Goal: Task Accomplishment & Management: Use online tool/utility

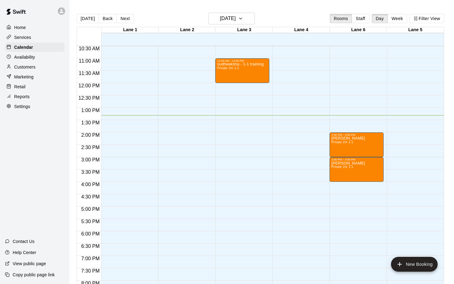
scroll to position [258, 0]
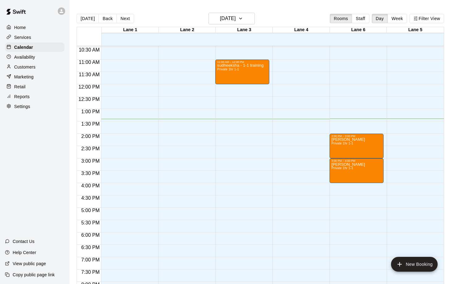
click at [36, 70] on div "Customers" at bounding box center [35, 66] width 60 height 9
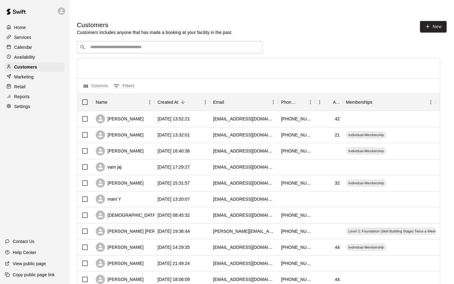
click at [99, 44] on input "Search customers by name or email" at bounding box center [173, 47] width 171 height 6
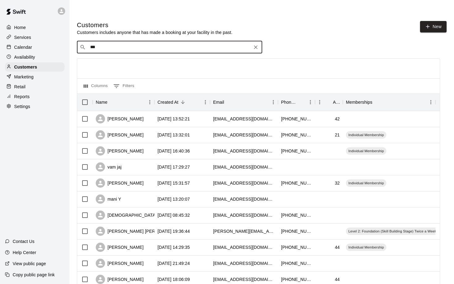
type input "****"
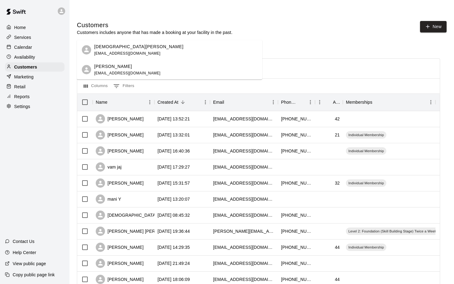
click at [109, 48] on p "[DEMOGRAPHIC_DATA][PERSON_NAME]" at bounding box center [138, 46] width 89 height 6
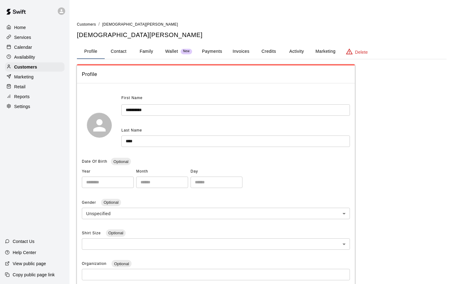
click at [219, 44] on button "Payments" at bounding box center [212, 51] width 30 height 15
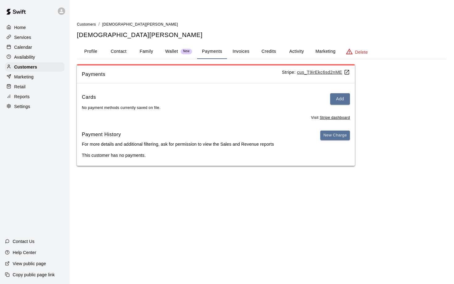
click at [238, 44] on button "Invoices" at bounding box center [241, 51] width 28 height 15
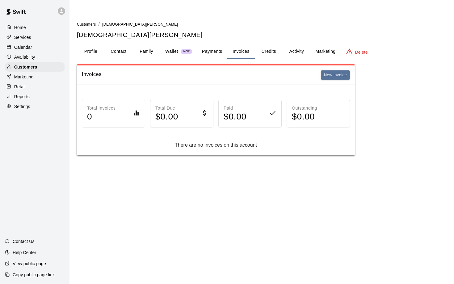
click at [271, 44] on button "Credits" at bounding box center [269, 51] width 28 height 15
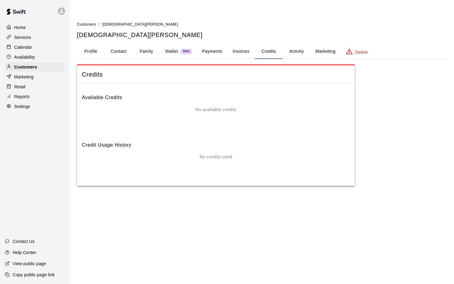
click at [295, 44] on button "Activity" at bounding box center [296, 51] width 28 height 15
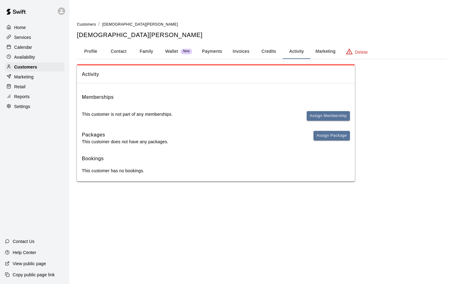
click at [325, 44] on button "Marketing" at bounding box center [325, 51] width 30 height 15
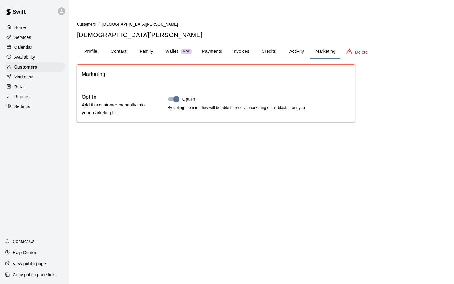
click at [142, 44] on button "Family" at bounding box center [146, 51] width 28 height 15
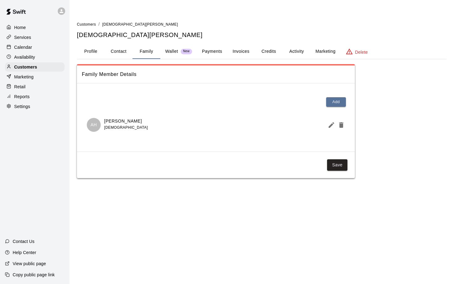
click at [115, 44] on button "Contact" at bounding box center [119, 51] width 28 height 15
select select "**"
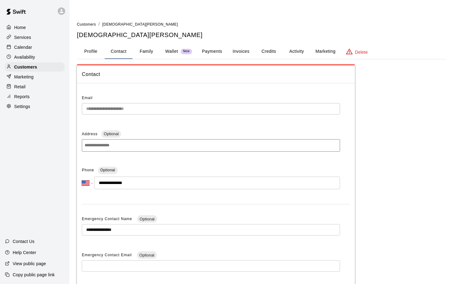
click at [96, 44] on button "Profile" at bounding box center [91, 51] width 28 height 15
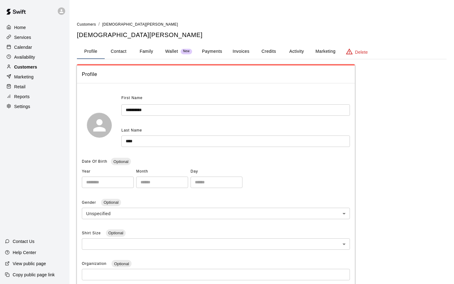
click at [32, 68] on p "Customers" at bounding box center [25, 67] width 23 height 6
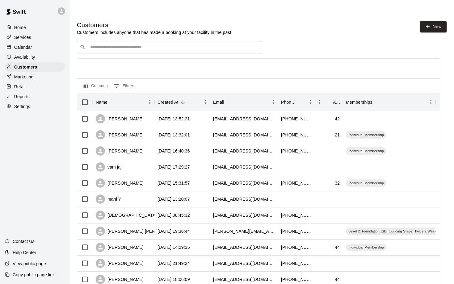
click at [99, 44] on input "Search customers by name or email" at bounding box center [173, 47] width 171 height 6
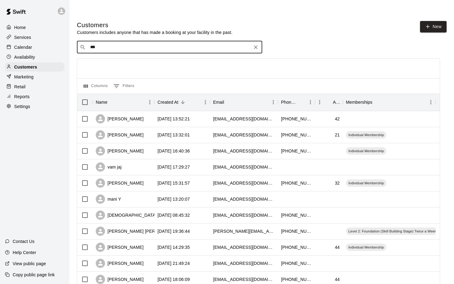
type input "****"
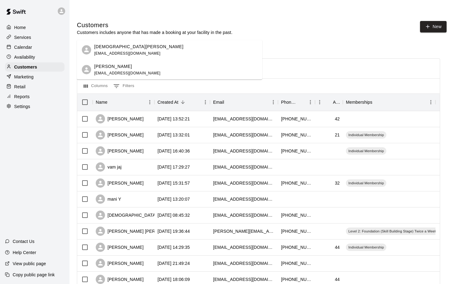
click at [106, 64] on p "[PERSON_NAME]" at bounding box center [113, 66] width 38 height 6
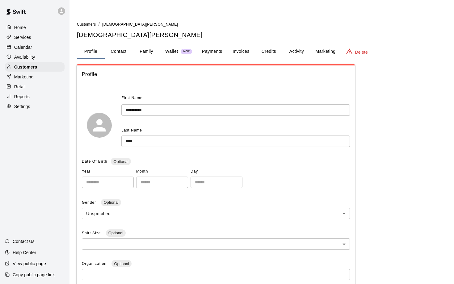
click at [208, 44] on button "Payments" at bounding box center [212, 51] width 30 height 15
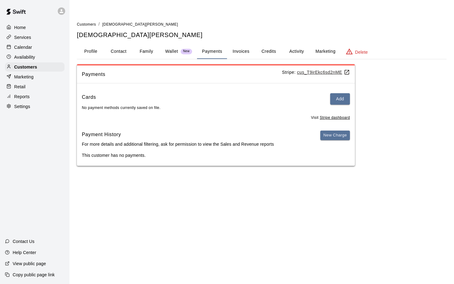
click at [176, 44] on button "Wallet New" at bounding box center [178, 51] width 37 height 15
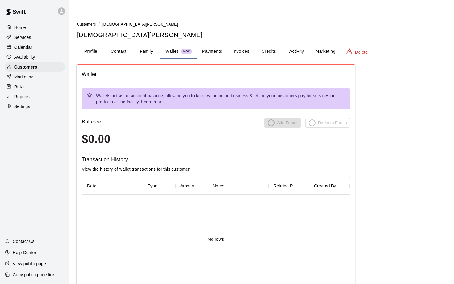
click at [235, 44] on button "Invoices" at bounding box center [241, 51] width 28 height 15
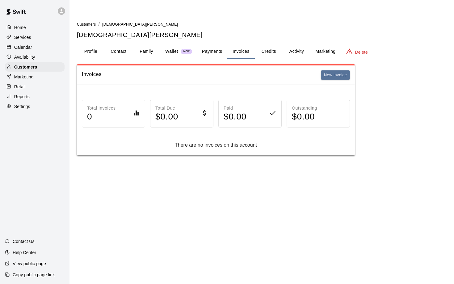
click at [269, 44] on button "Credits" at bounding box center [269, 51] width 28 height 15
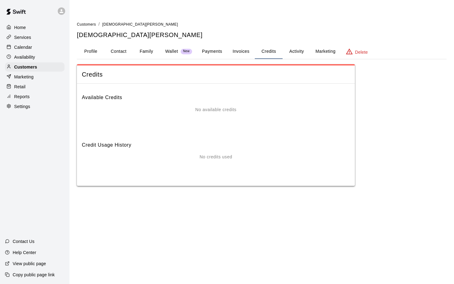
click at [89, 44] on button "Profile" at bounding box center [91, 51] width 28 height 15
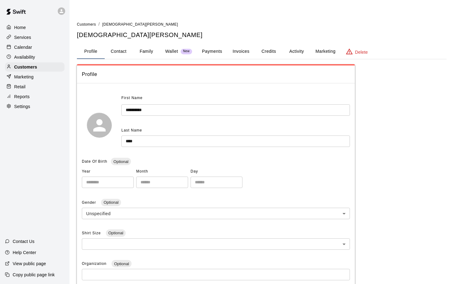
click at [20, 31] on div "Home" at bounding box center [35, 27] width 60 height 9
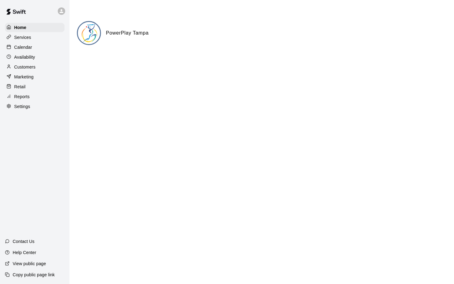
click at [21, 46] on p "Calendar" at bounding box center [23, 47] width 18 height 6
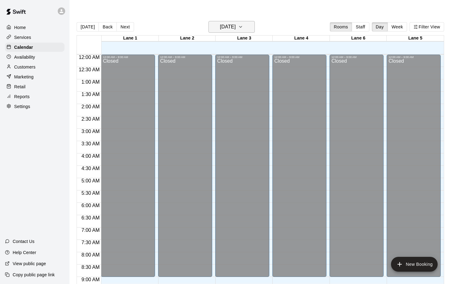
click at [229, 21] on button "[DATE]" at bounding box center [231, 27] width 46 height 12
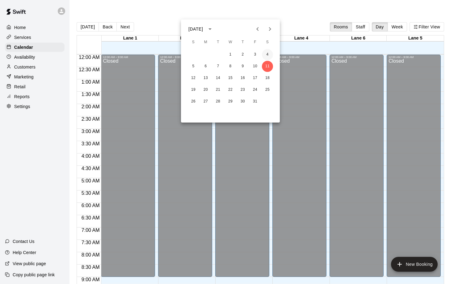
click at [266, 54] on button "4" at bounding box center [267, 54] width 11 height 11
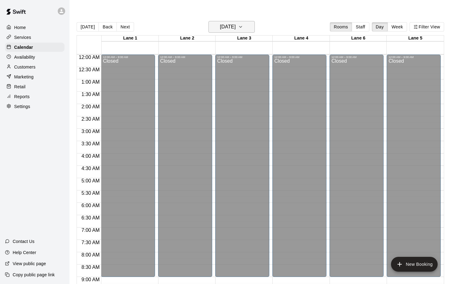
click at [234, 23] on h6 "[DATE]" at bounding box center [228, 27] width 16 height 9
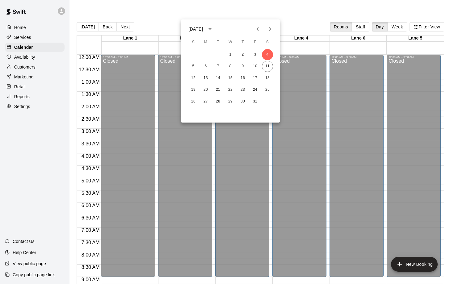
click at [256, 30] on icon "Previous month" at bounding box center [257, 28] width 7 height 7
click at [267, 90] on button "27" at bounding box center [267, 89] width 11 height 11
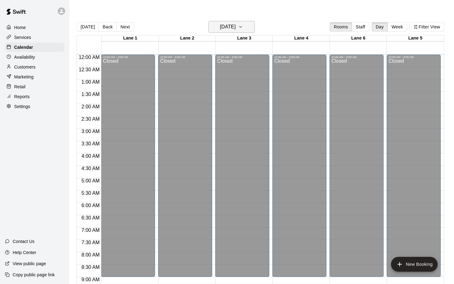
click at [234, 21] on button "[DATE]" at bounding box center [231, 27] width 46 height 12
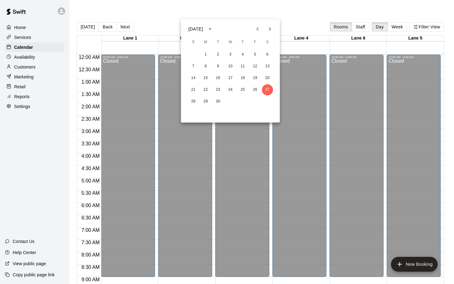
click at [271, 31] on icon "Next month" at bounding box center [269, 28] width 7 height 7
click at [266, 65] on button "11" at bounding box center [267, 66] width 11 height 11
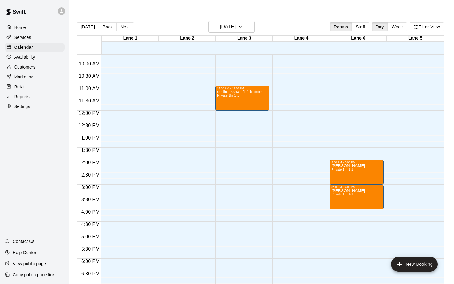
click at [24, 67] on p "Customers" at bounding box center [24, 67] width 21 height 6
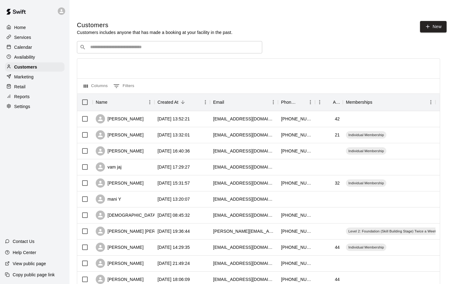
click at [100, 44] on input "Search customers by name or email" at bounding box center [173, 47] width 171 height 6
type input "******"
click at [118, 51] on div "[PERSON_NAME] Individual Membership [EMAIL_ADDRESS][DOMAIN_NAME]" at bounding box center [134, 49] width 81 height 13
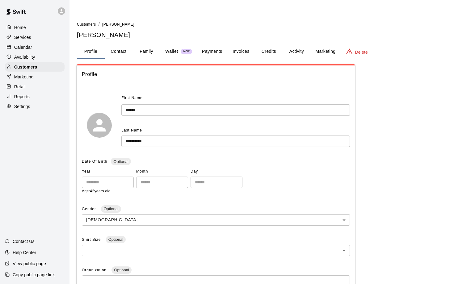
click at [235, 44] on button "Invoices" at bounding box center [241, 51] width 28 height 15
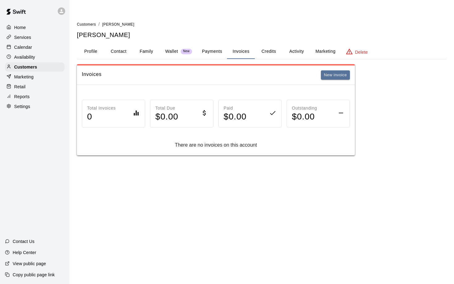
click at [173, 48] on p "Wallet" at bounding box center [171, 51] width 13 height 6
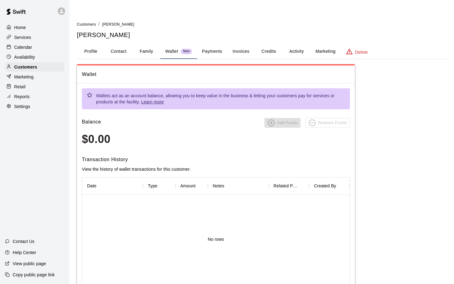
click at [207, 44] on button "Payments" at bounding box center [212, 51] width 30 height 15
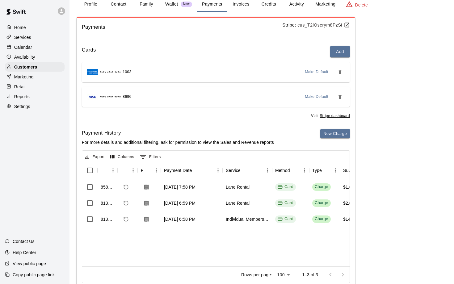
scroll to position [51, 0]
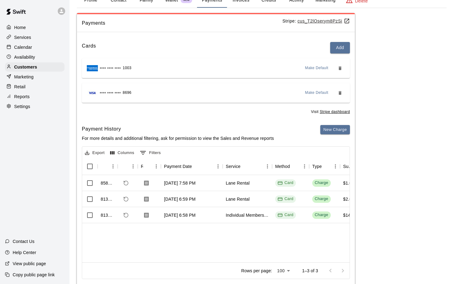
click at [342, 264] on div at bounding box center [336, 270] width 25 height 12
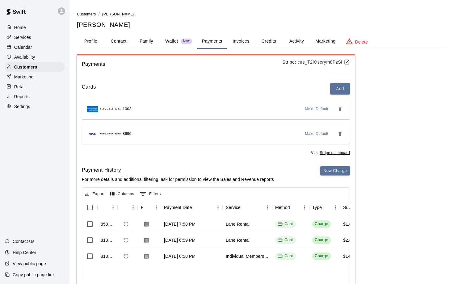
scroll to position [0, 0]
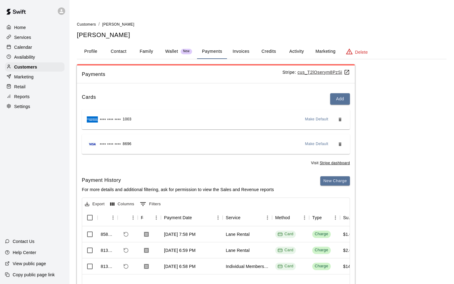
click at [92, 44] on button "Profile" at bounding box center [91, 51] width 28 height 15
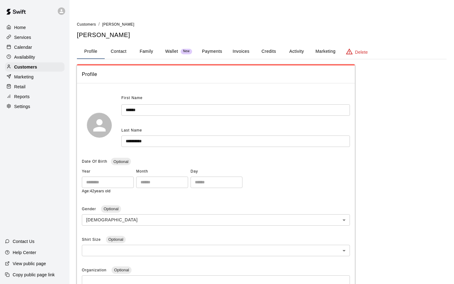
click at [26, 27] on div "Home" at bounding box center [35, 27] width 60 height 9
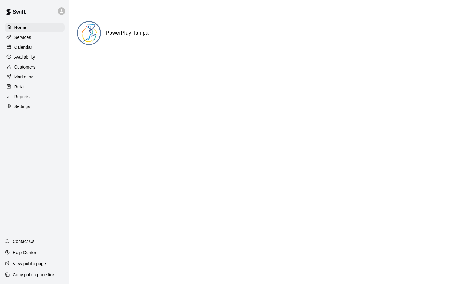
click at [25, 47] on p "Calendar" at bounding box center [23, 47] width 18 height 6
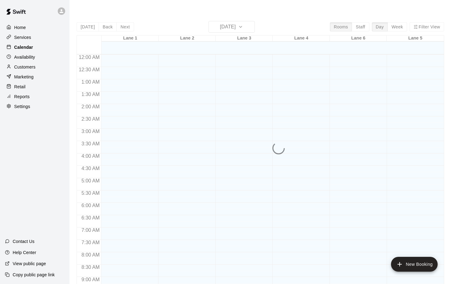
scroll to position [324, 0]
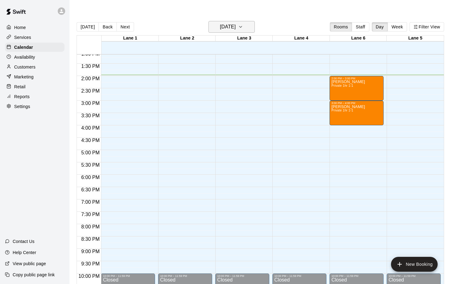
click at [226, 23] on h6 "[DATE]" at bounding box center [228, 27] width 16 height 9
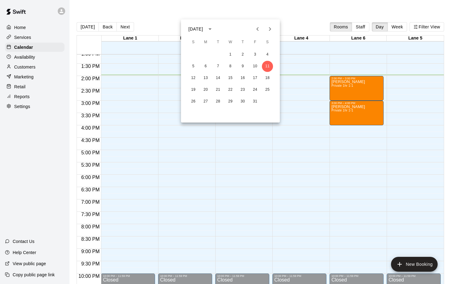
click at [258, 29] on icon "Previous month" at bounding box center [257, 28] width 7 height 7
click at [267, 88] on button "27" at bounding box center [267, 89] width 11 height 11
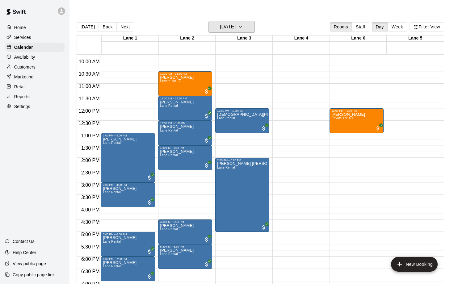
scroll to position [242, 0]
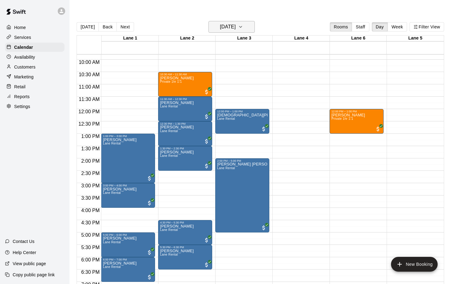
click at [235, 23] on h6 "[DATE]" at bounding box center [228, 27] width 16 height 9
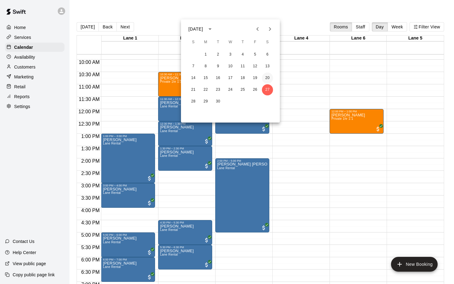
click at [271, 77] on button "20" at bounding box center [267, 78] width 11 height 11
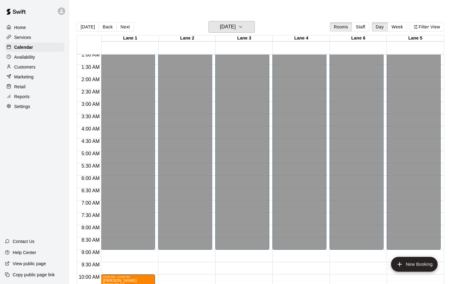
scroll to position [25, 0]
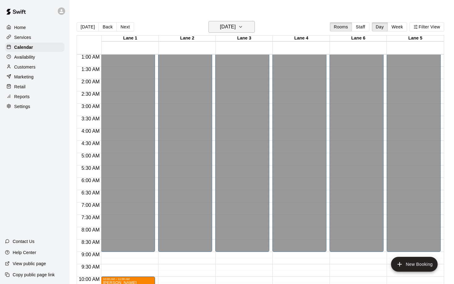
click at [235, 23] on h6 "[DATE]" at bounding box center [228, 27] width 16 height 9
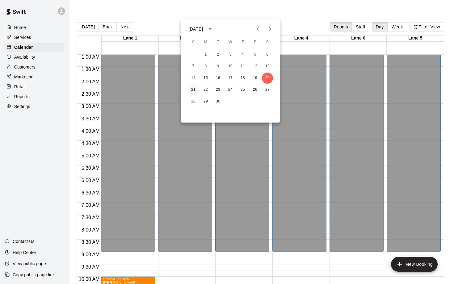
click at [192, 89] on button "21" at bounding box center [193, 89] width 11 height 11
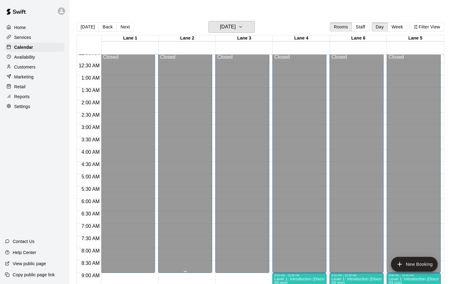
scroll to position [0, 0]
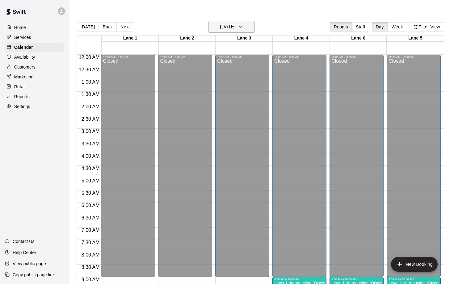
click at [231, 23] on h6 "[DATE]" at bounding box center [228, 27] width 16 height 9
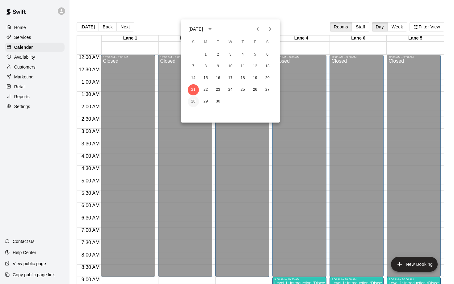
click at [194, 101] on button "28" at bounding box center [193, 101] width 11 height 11
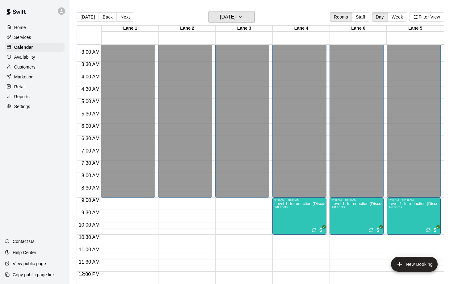
scroll to position [69, 0]
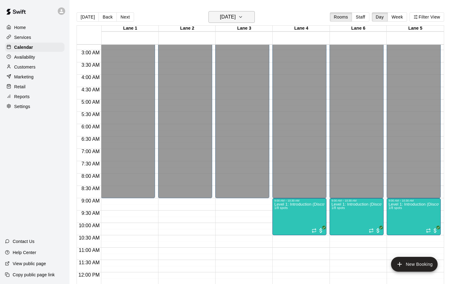
click at [220, 13] on h6 "[DATE]" at bounding box center [228, 17] width 16 height 9
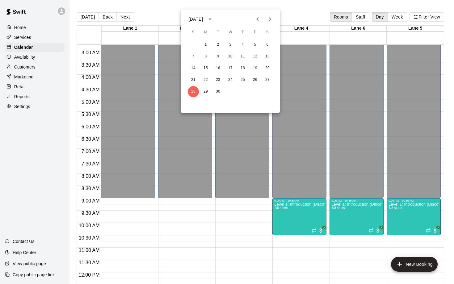
click at [269, 22] on icon "Next month" at bounding box center [269, 18] width 7 height 7
click at [268, 45] on button "4" at bounding box center [267, 44] width 11 height 11
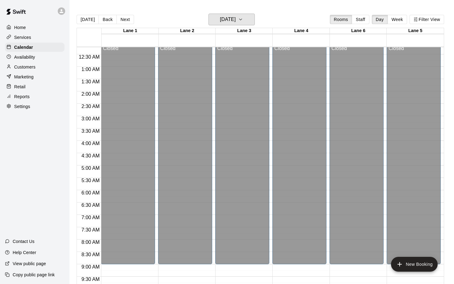
scroll to position [0, 0]
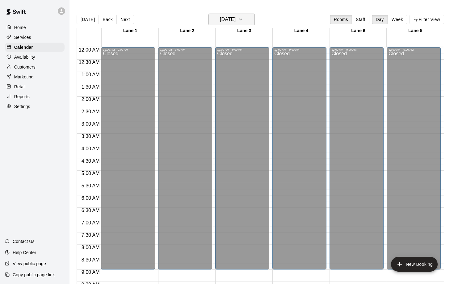
click at [235, 15] on h6 "[DATE]" at bounding box center [228, 19] width 16 height 9
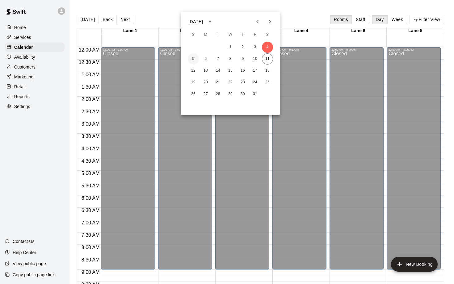
click at [194, 60] on button "5" at bounding box center [193, 58] width 11 height 11
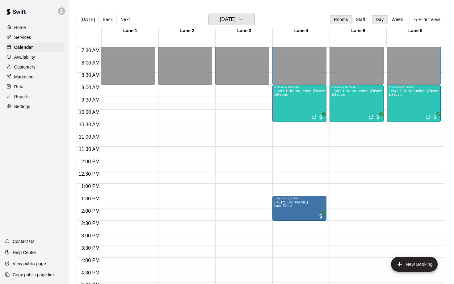
scroll to position [186, 0]
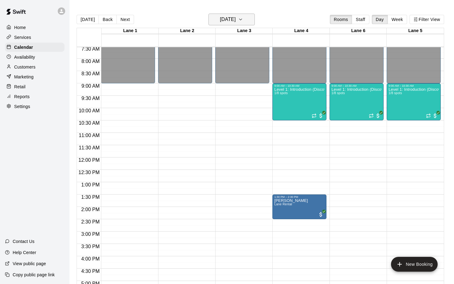
click at [231, 15] on h6 "[DATE]" at bounding box center [228, 19] width 16 height 9
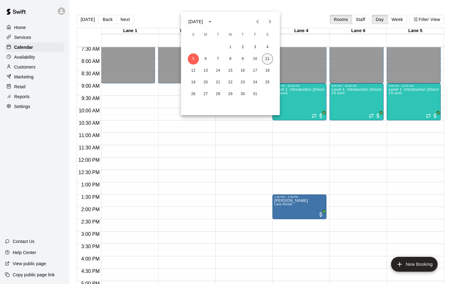
click at [265, 59] on button "11" at bounding box center [267, 58] width 11 height 11
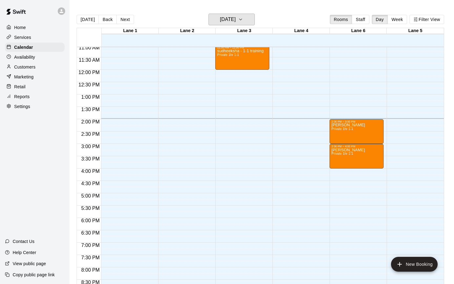
scroll to position [274, 0]
click at [31, 64] on p "Customers" at bounding box center [24, 67] width 21 height 6
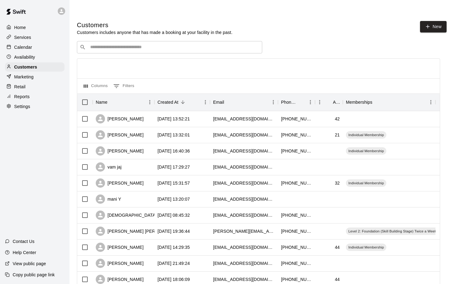
click at [113, 44] on input "Search customers by name or email" at bounding box center [173, 47] width 171 height 6
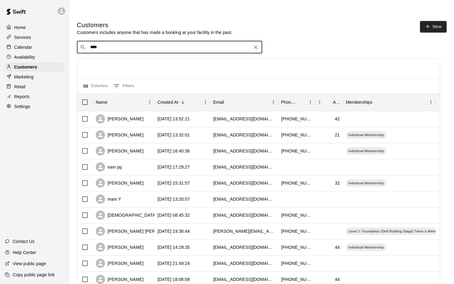
type input "*****"
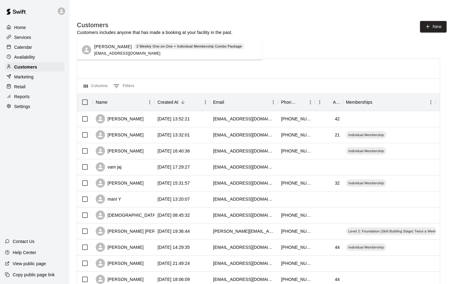
click at [110, 47] on p "[PERSON_NAME]" at bounding box center [113, 46] width 38 height 6
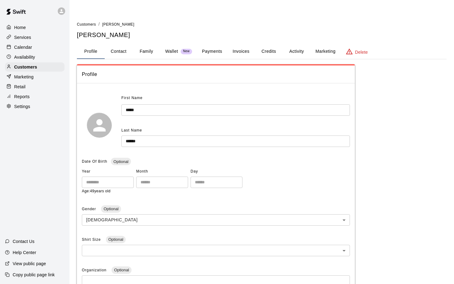
click at [213, 44] on button "Payments" at bounding box center [212, 51] width 30 height 15
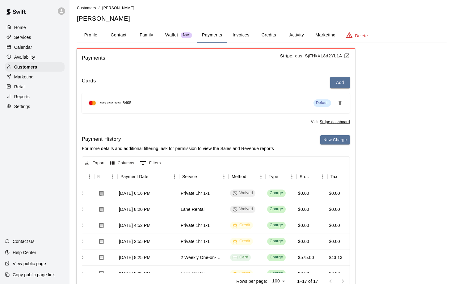
scroll to position [0, 42]
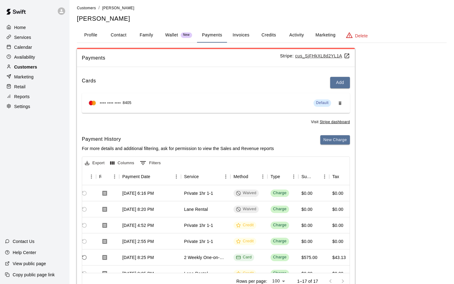
click at [27, 68] on p "Customers" at bounding box center [25, 67] width 23 height 6
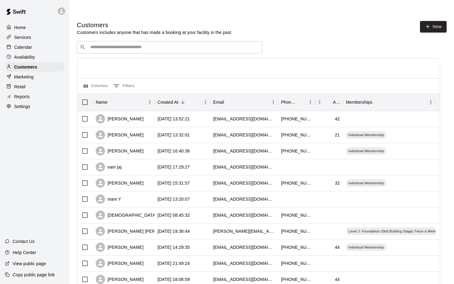
click at [140, 41] on div "​ ​" at bounding box center [169, 47] width 185 height 12
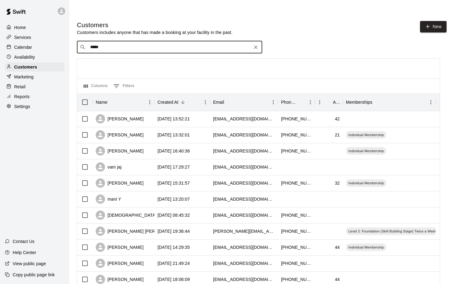
type input "******"
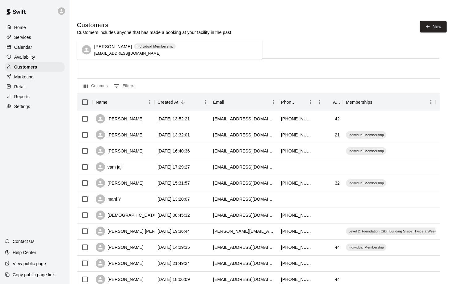
click at [128, 51] on span "[EMAIL_ADDRESS][DOMAIN_NAME]" at bounding box center [127, 53] width 66 height 4
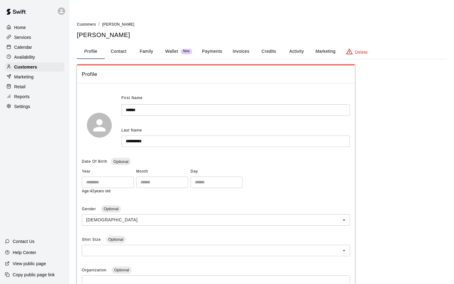
click at [215, 44] on button "Payments" at bounding box center [212, 51] width 30 height 15
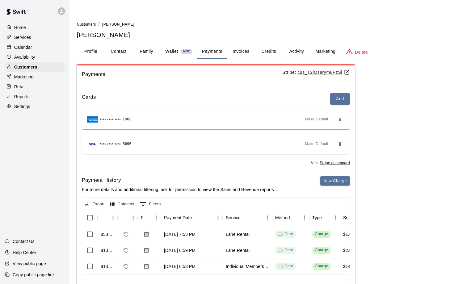
click at [24, 46] on p "Calendar" at bounding box center [23, 47] width 18 height 6
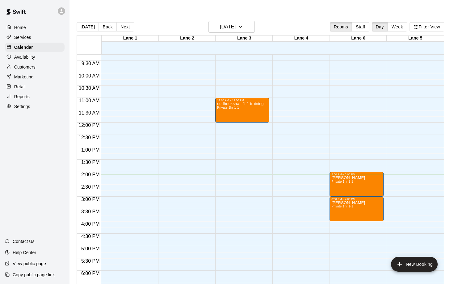
scroll to position [228, 0]
click at [26, 67] on p "Customers" at bounding box center [24, 67] width 21 height 6
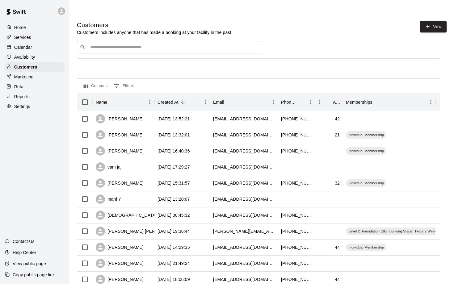
click at [105, 41] on div "​ ​" at bounding box center [169, 47] width 185 height 12
type input "*****"
click at [108, 50] on div "[PERSON_NAME] 2 Weekly One-on-One + Individual Membership Combo Package [EMAIL_…" at bounding box center [169, 49] width 150 height 13
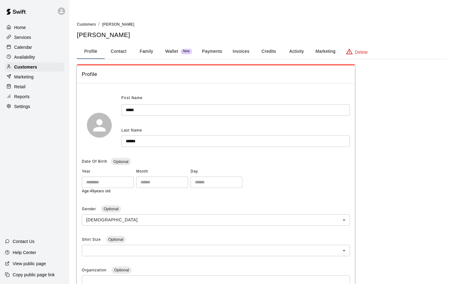
click at [214, 44] on button "Payments" at bounding box center [212, 51] width 30 height 15
click at [239, 44] on button "Invoices" at bounding box center [241, 51] width 28 height 15
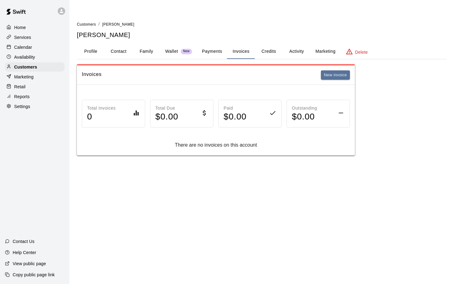
click at [211, 44] on button "Payments" at bounding box center [212, 51] width 30 height 15
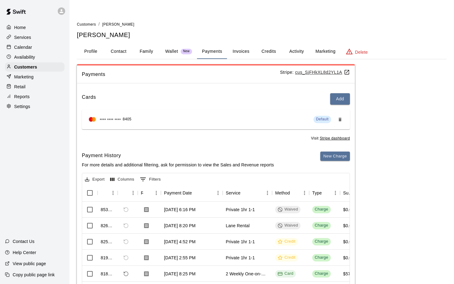
click at [21, 27] on p "Home" at bounding box center [20, 27] width 12 height 6
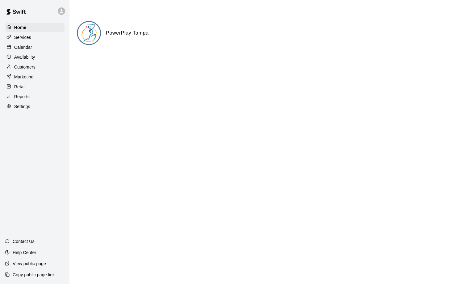
click at [24, 48] on p "Calendar" at bounding box center [23, 47] width 18 height 6
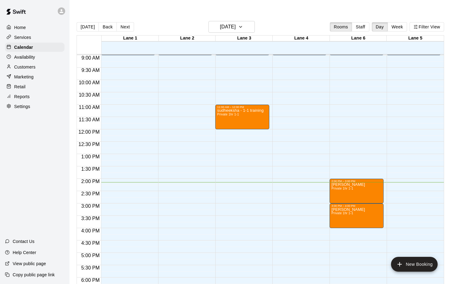
scroll to position [221, 0]
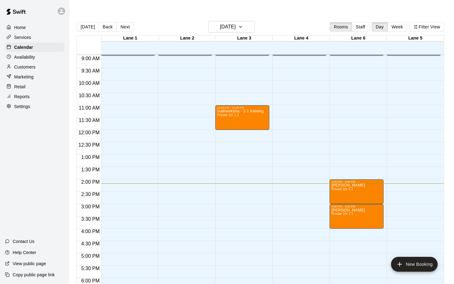
click at [31, 65] on p "Customers" at bounding box center [24, 67] width 21 height 6
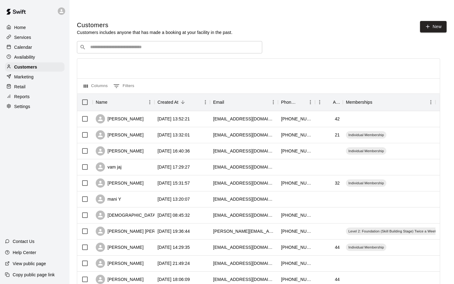
click at [107, 41] on div "​ ​" at bounding box center [169, 47] width 185 height 12
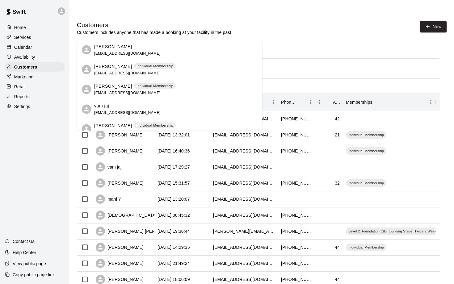
type input "***"
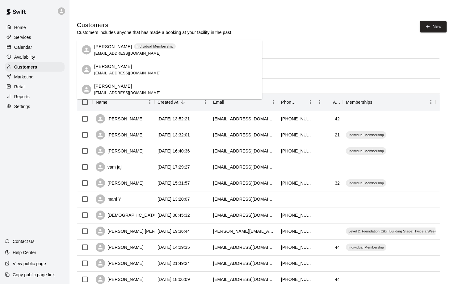
click at [111, 73] on span "[EMAIL_ADDRESS][DOMAIN_NAME]" at bounding box center [127, 73] width 66 height 4
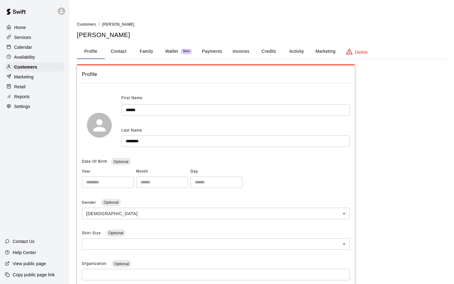
click at [220, 44] on button "Payments" at bounding box center [212, 51] width 30 height 15
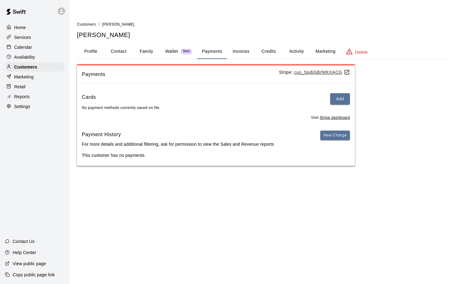
click at [237, 44] on button "Invoices" at bounding box center [241, 51] width 28 height 15
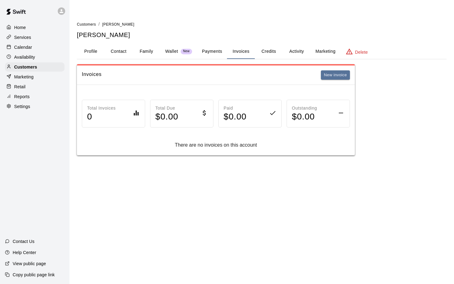
click at [153, 44] on button "Family" at bounding box center [146, 51] width 28 height 15
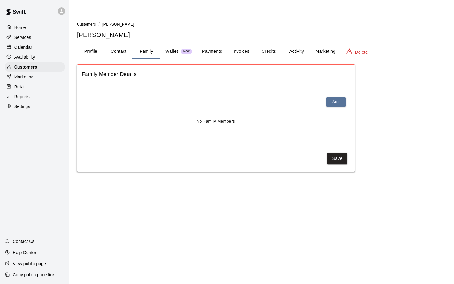
click at [173, 48] on p "Wallet" at bounding box center [171, 51] width 13 height 6
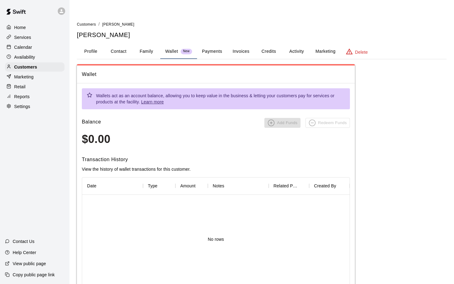
click at [267, 44] on button "Credits" at bounding box center [269, 51] width 28 height 15
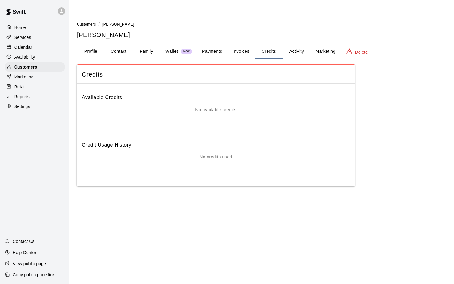
click at [288, 44] on button "Activity" at bounding box center [296, 51] width 28 height 15
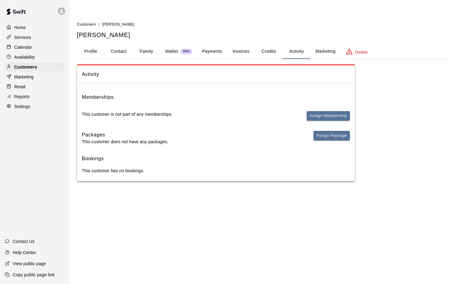
click at [93, 44] on button "Profile" at bounding box center [91, 51] width 28 height 15
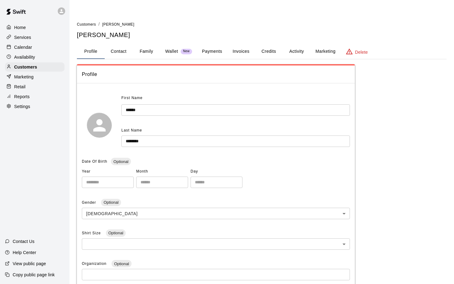
click at [19, 27] on p "Home" at bounding box center [20, 27] width 12 height 6
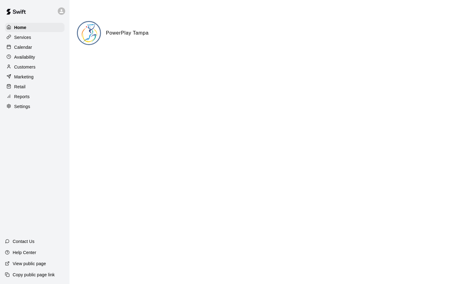
click at [27, 38] on p "Services" at bounding box center [22, 37] width 17 height 6
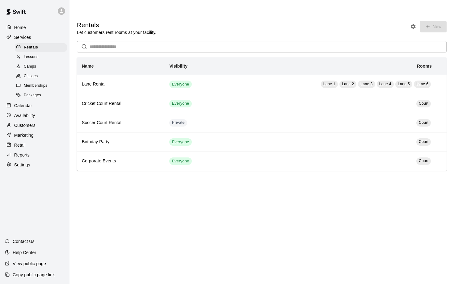
click at [17, 30] on p "Home" at bounding box center [20, 27] width 12 height 6
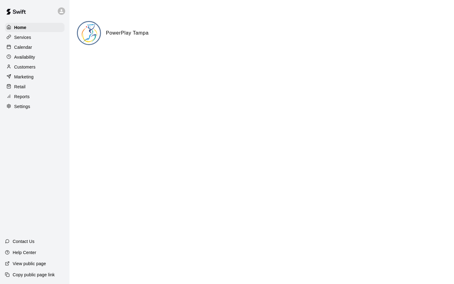
click at [16, 49] on p "Calendar" at bounding box center [23, 47] width 18 height 6
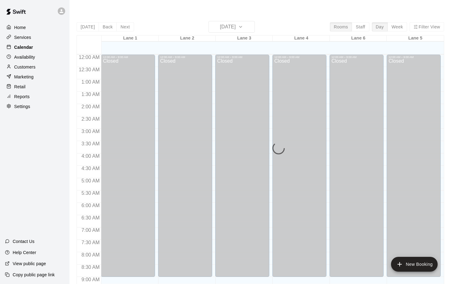
scroll to position [324, 0]
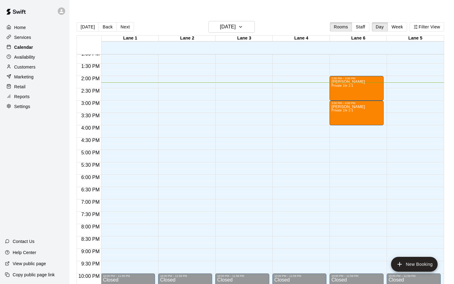
click at [20, 47] on p "Calendar" at bounding box center [23, 47] width 19 height 6
click at [24, 46] on p "Calendar" at bounding box center [23, 47] width 19 height 6
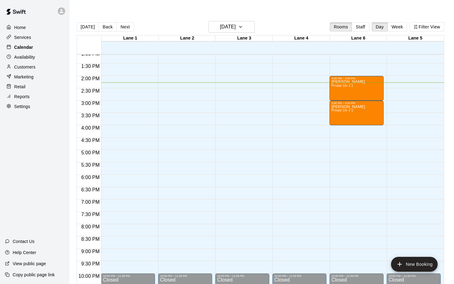
click at [24, 46] on p "Calendar" at bounding box center [23, 47] width 19 height 6
click at [18, 26] on p "Home" at bounding box center [20, 27] width 12 height 6
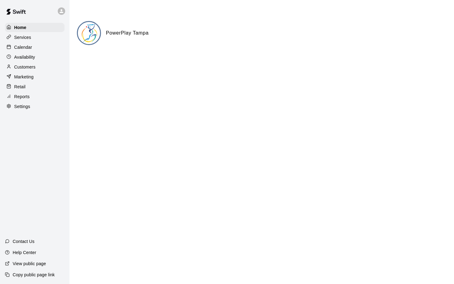
click at [28, 48] on p "Calendar" at bounding box center [23, 47] width 18 height 6
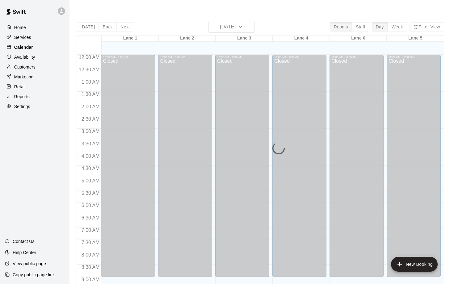
scroll to position [324, 0]
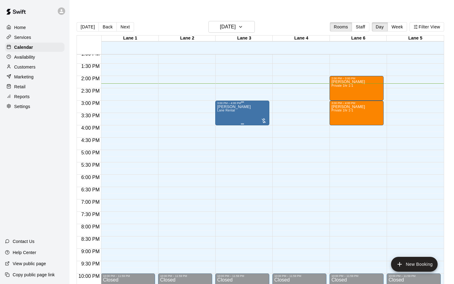
click at [238, 105] on div "[PERSON_NAME] Rental" at bounding box center [234, 247] width 34 height 284
click at [221, 97] on icon "edit" at bounding box center [223, 97] width 7 height 7
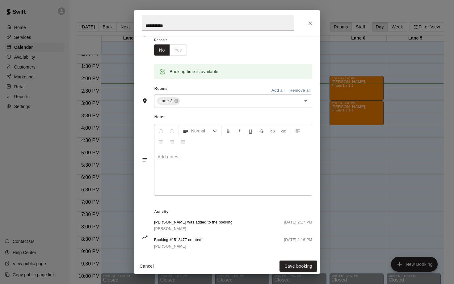
scroll to position [108, 0]
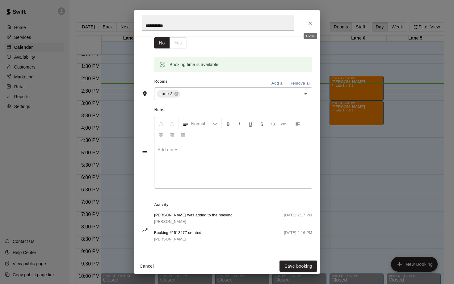
click at [308, 24] on icon "Close" at bounding box center [310, 23] width 6 height 6
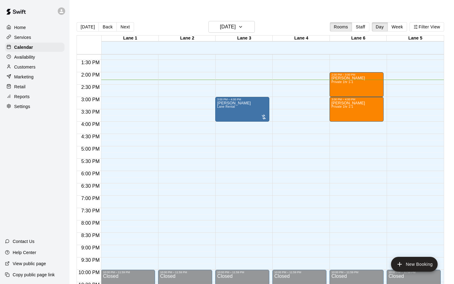
scroll to position [326, 0]
